Goal: Information Seeking & Learning: Learn about a topic

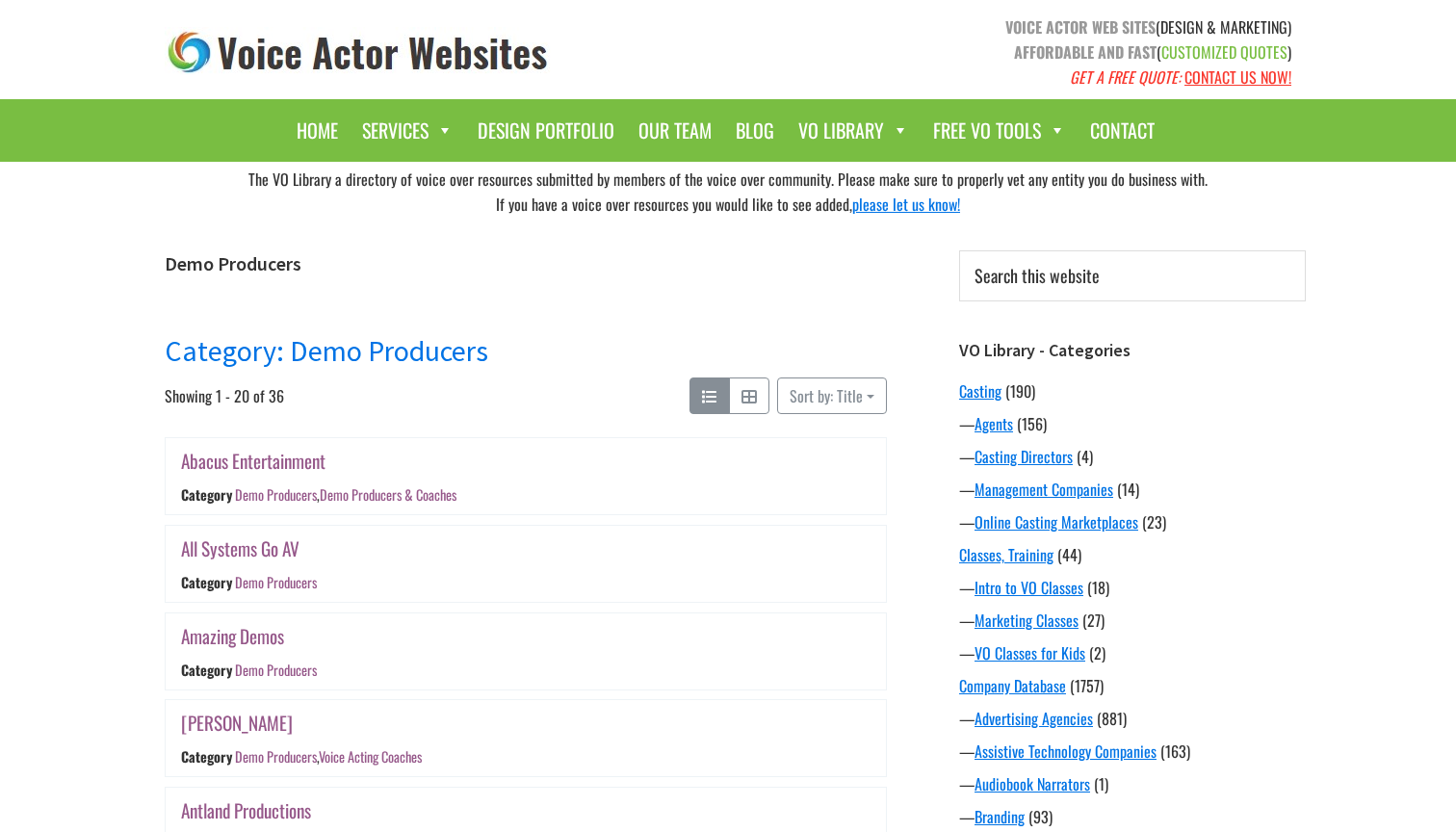
click at [425, 341] on link "Category: Demo Producers" at bounding box center [326, 351] width 324 height 37
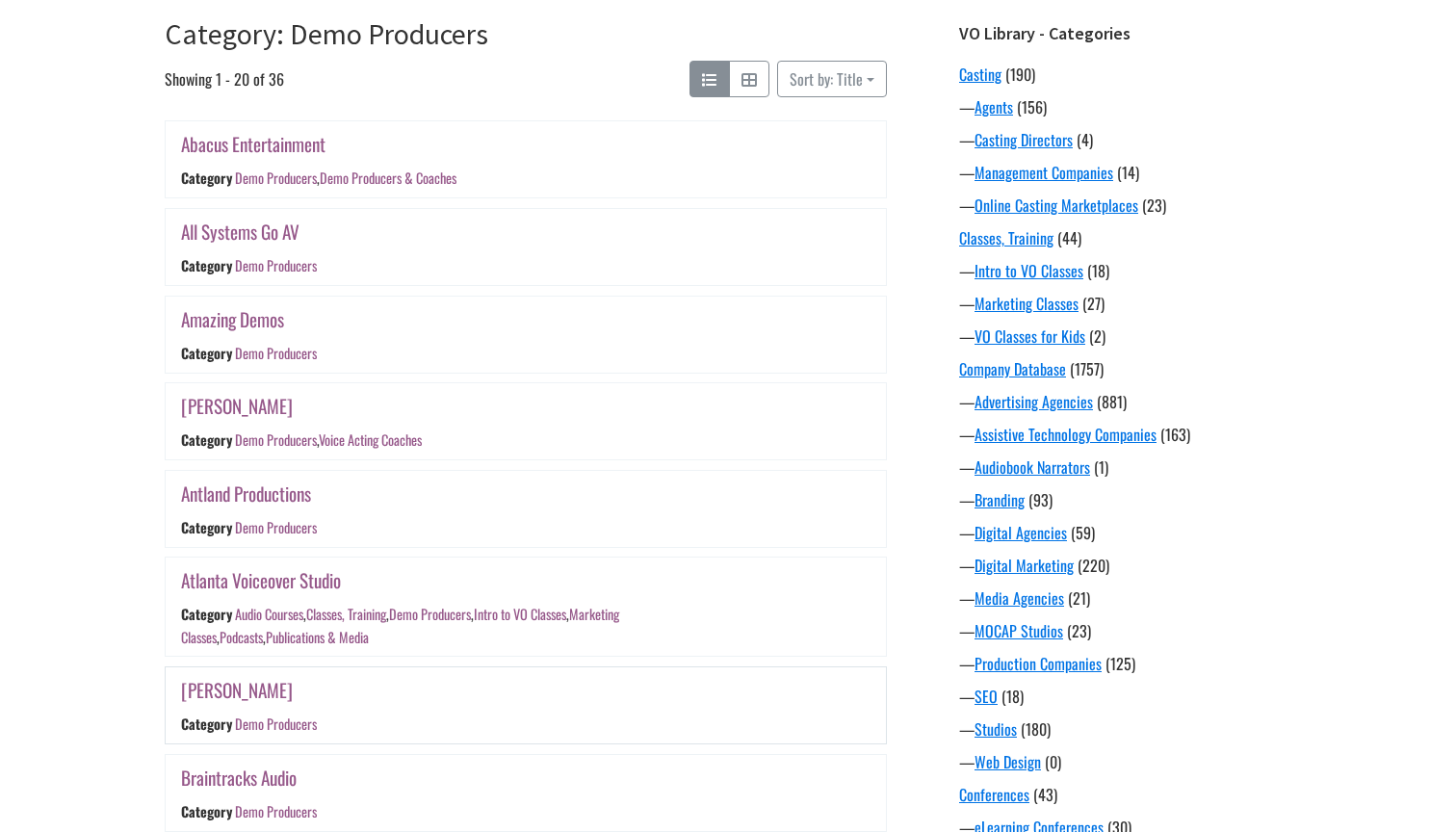
scroll to position [305, 0]
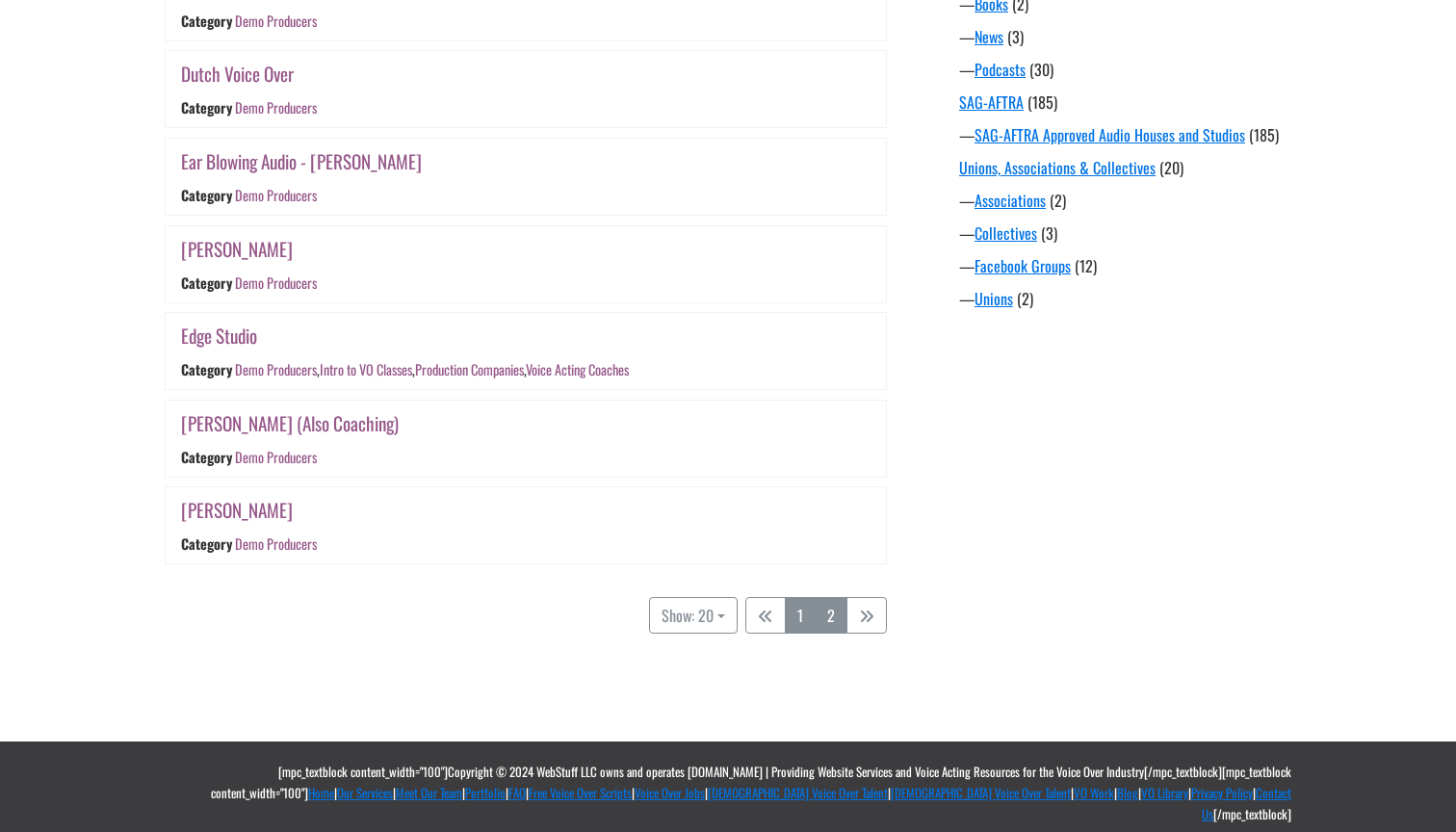
click at [833, 628] on link "2" at bounding box center [831, 615] width 33 height 37
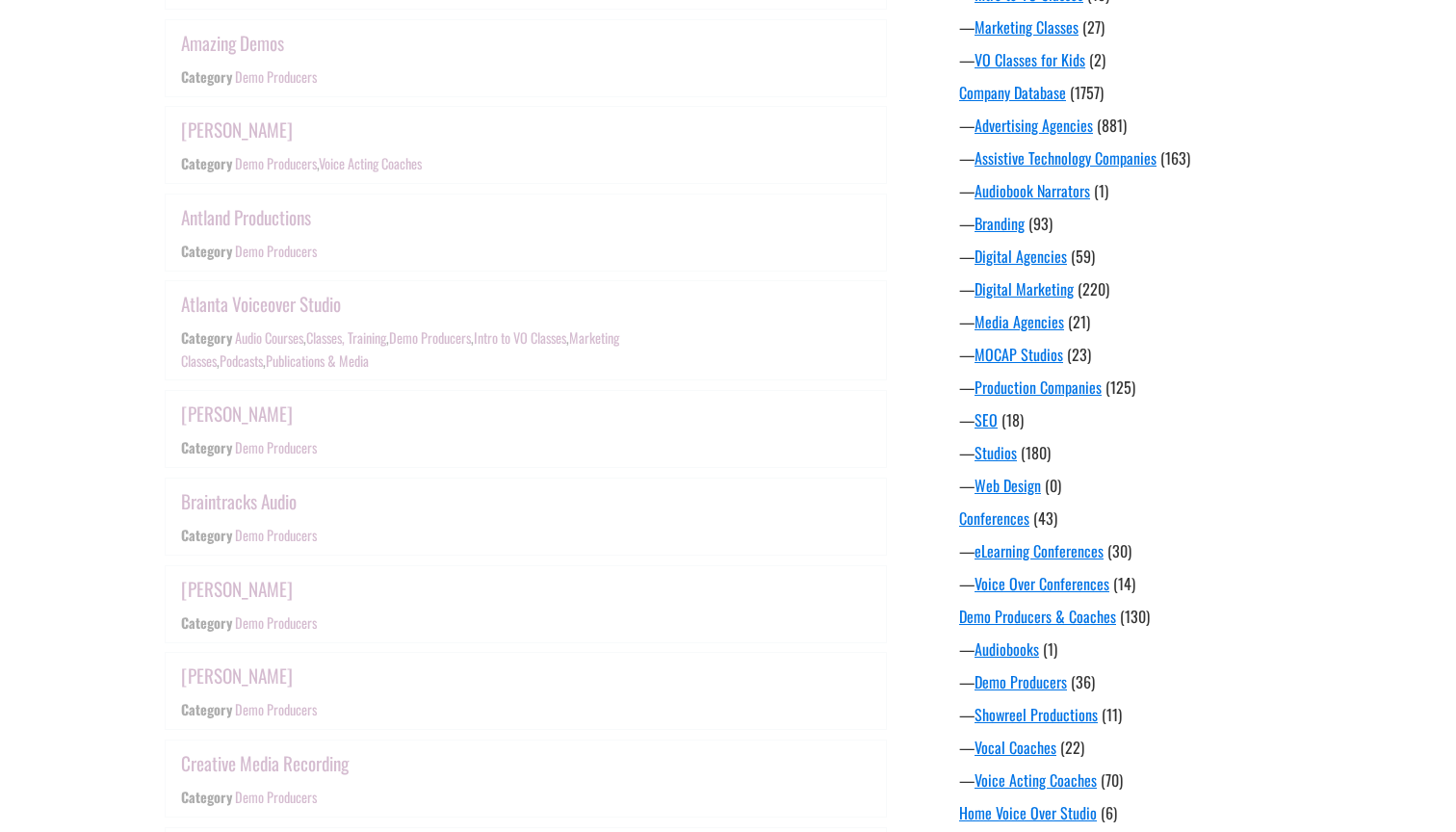
scroll to position [378, 0]
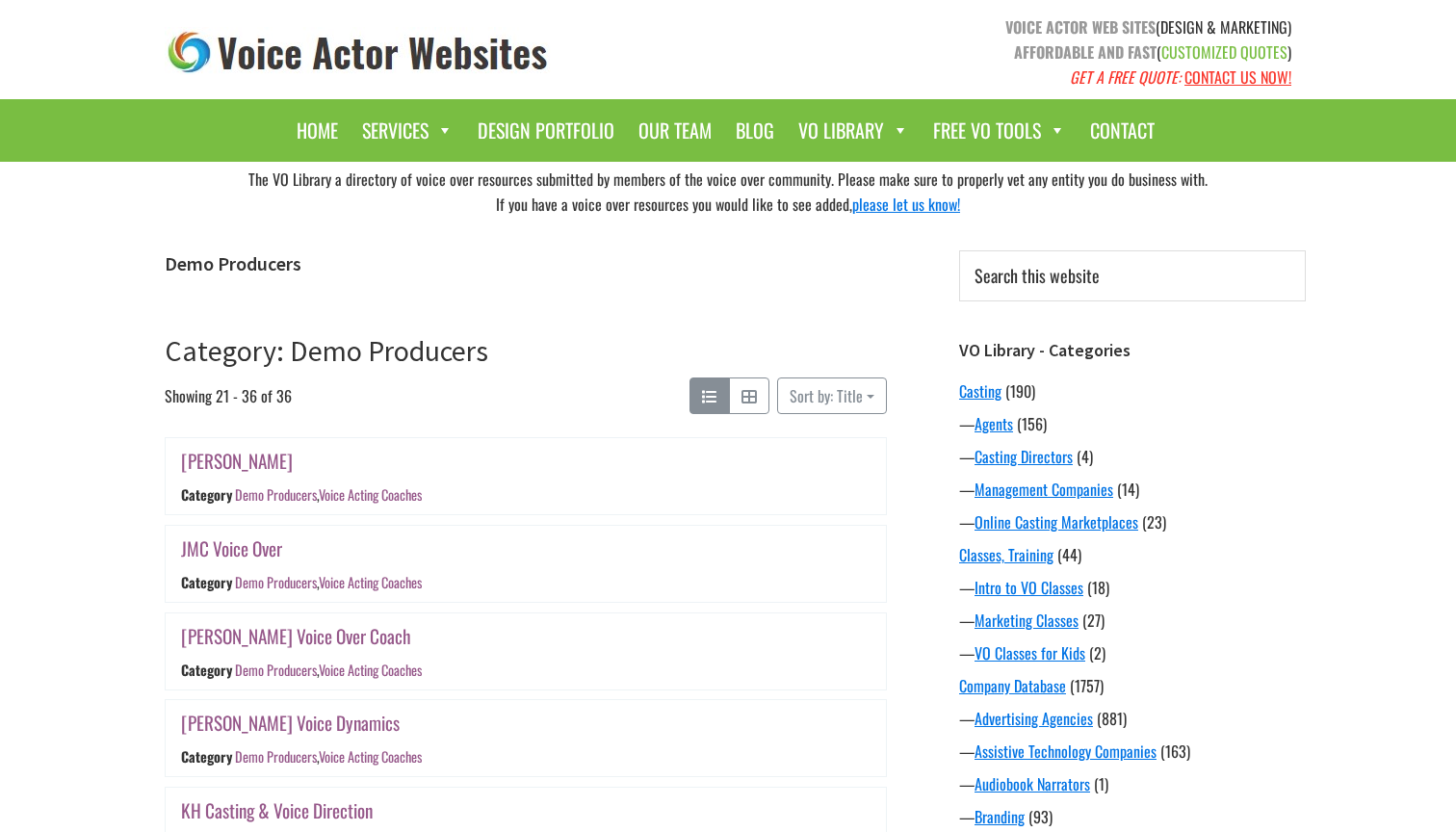
click at [817, 201] on div "The VO Library a directory of voice over resources submitted by members of the …" at bounding box center [728, 192] width 1155 height 60
click at [730, 205] on div "The VO Library a directory of voice over resources submitted by members of the …" at bounding box center [728, 192] width 1155 height 60
click at [717, 172] on div "The VO Library a directory of voice over resources submitted by members of the …" at bounding box center [728, 192] width 1155 height 60
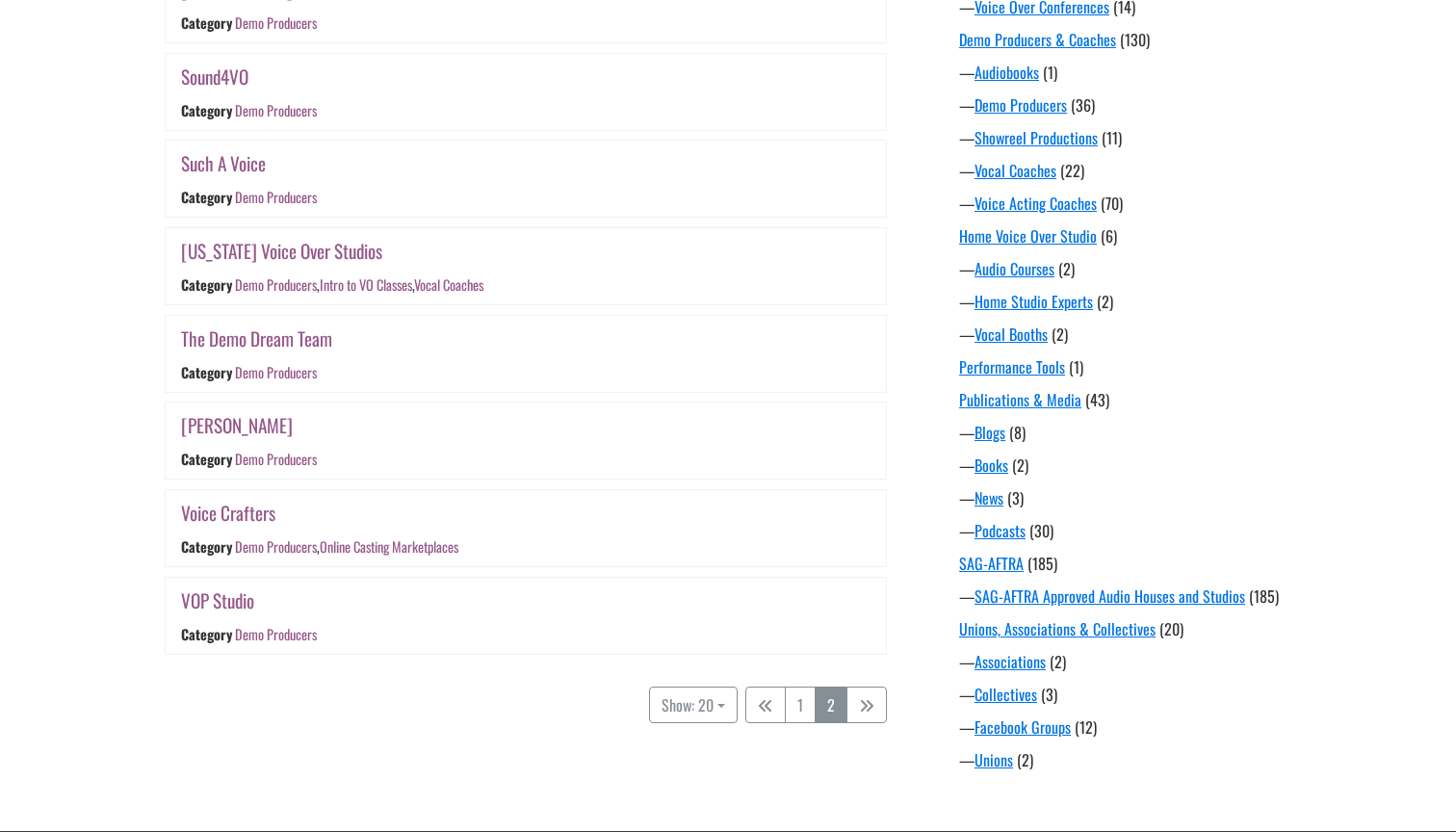
scroll to position [1165, 0]
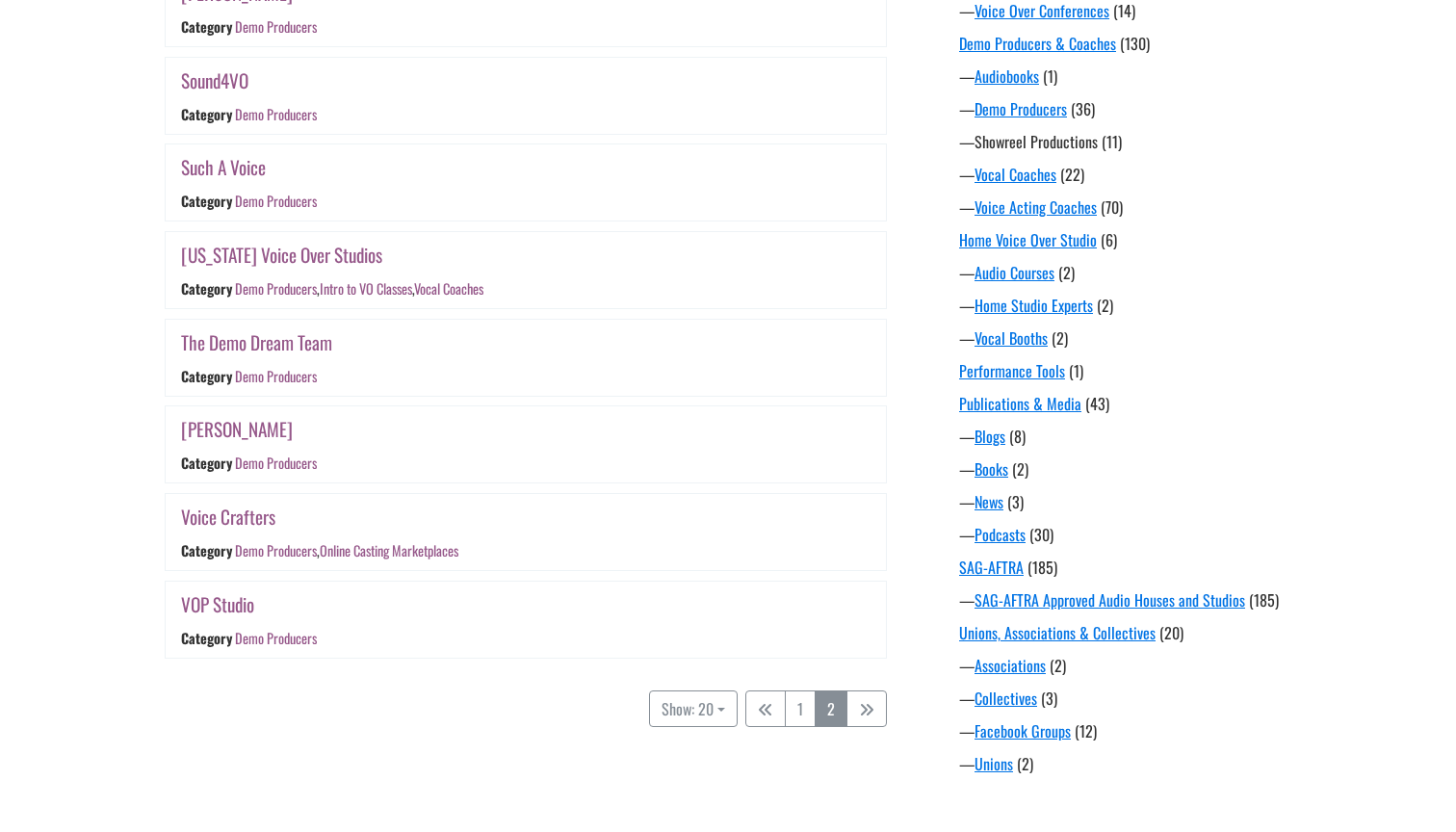
click at [1019, 148] on link "Showreel Productions" at bounding box center [1036, 141] width 123 height 23
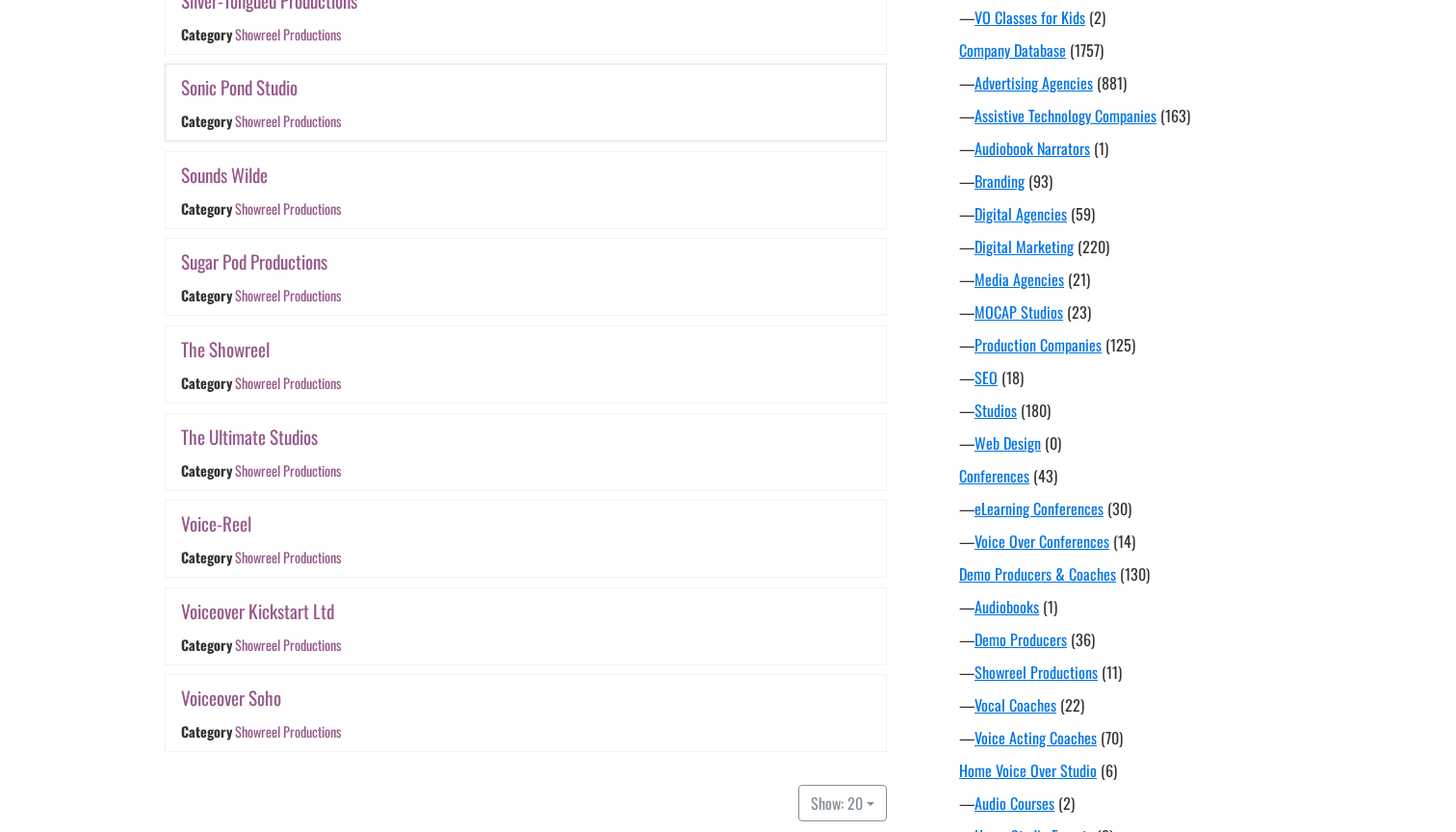
scroll to position [650, 0]
